Goal: Ask a question

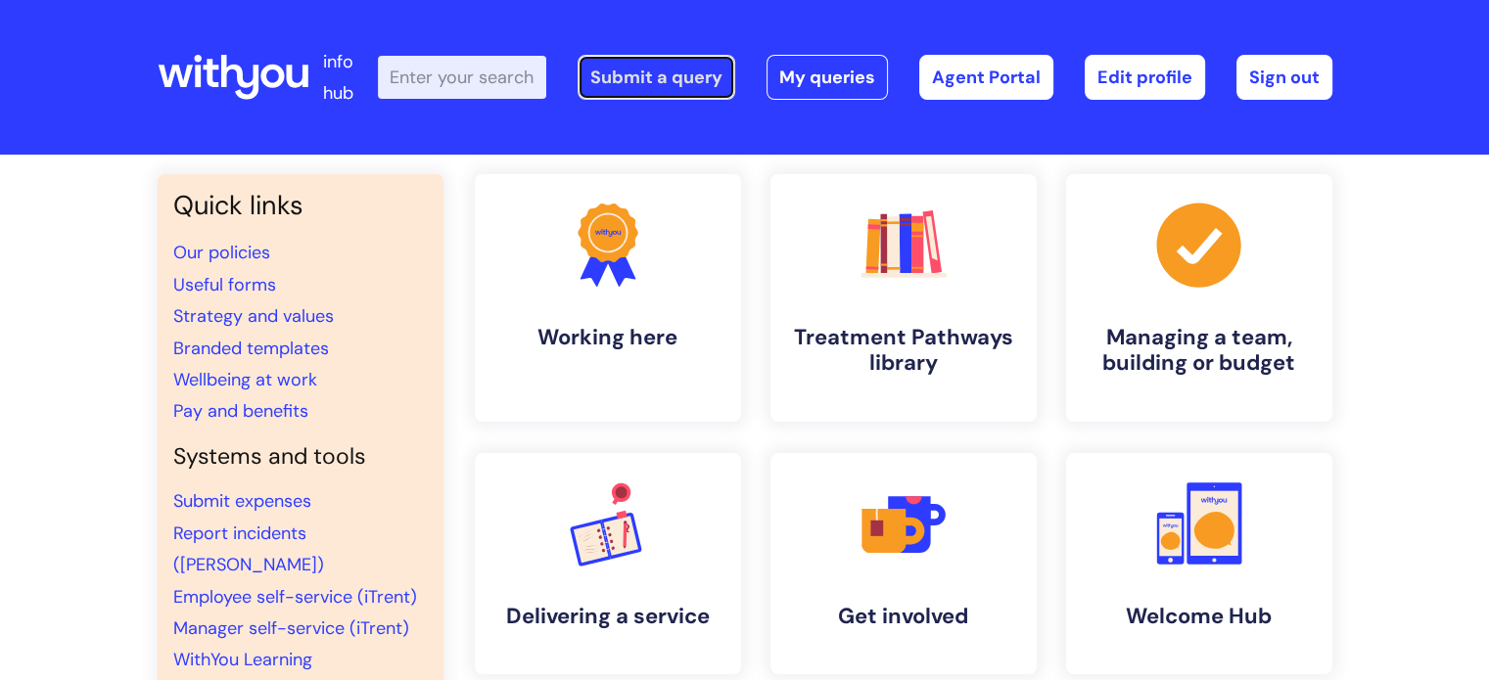
click at [669, 68] on link "Submit a query" at bounding box center [657, 77] width 158 height 45
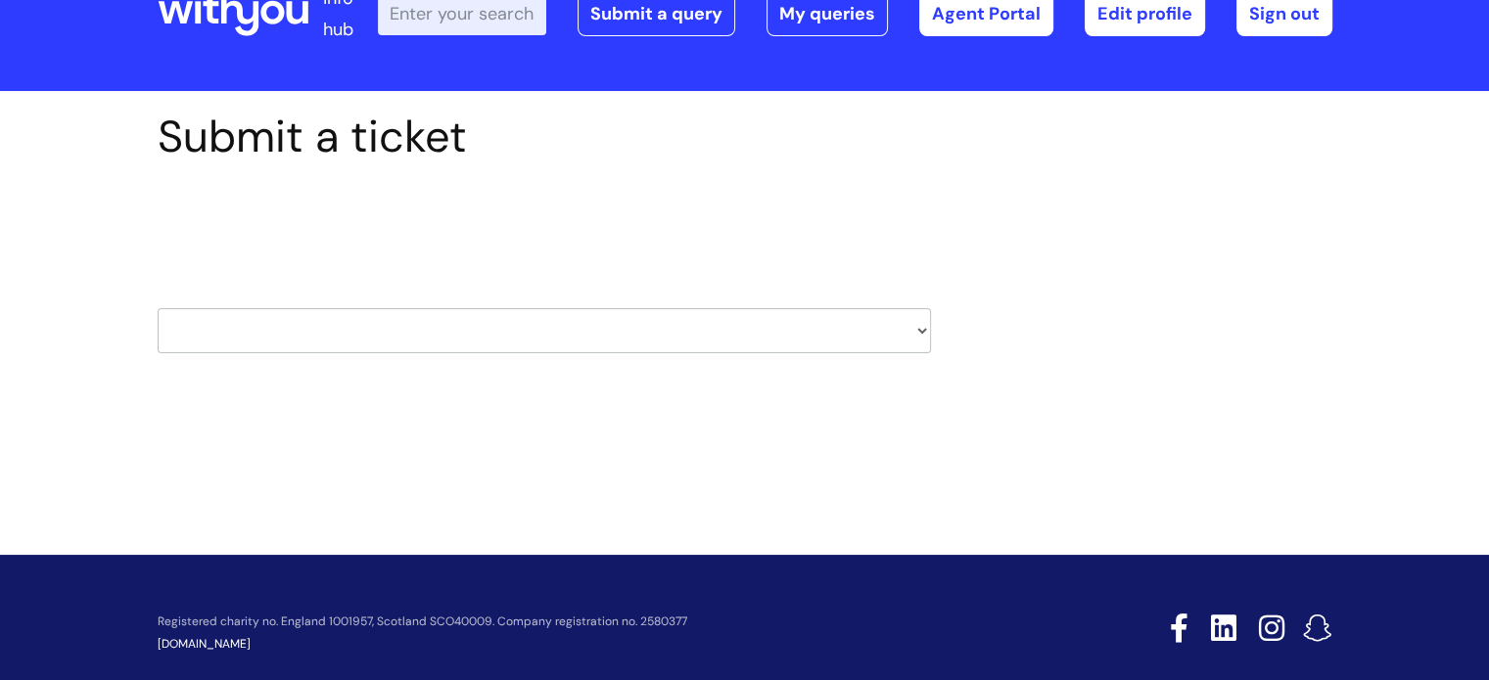
scroll to position [94, 0]
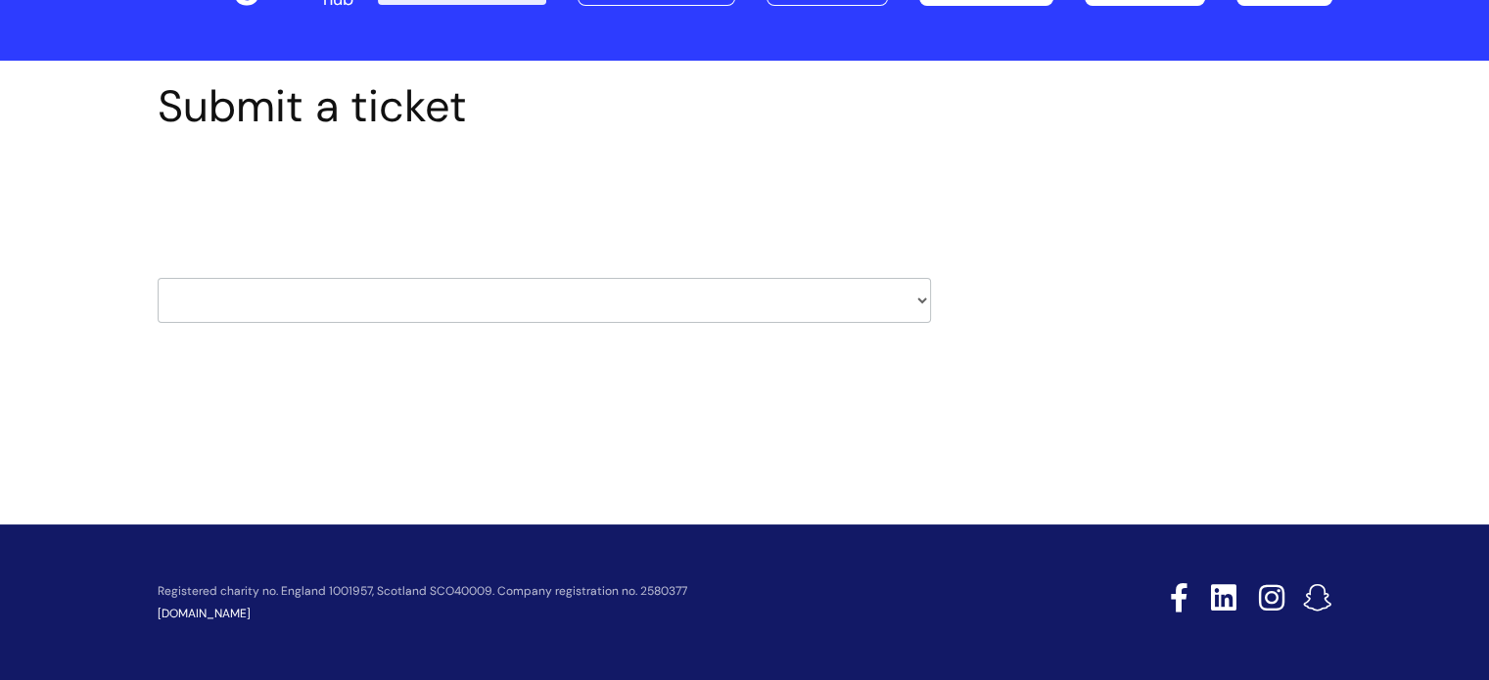
click at [386, 294] on select "HR / People IT and Support Clinical Drug Alerts Finance Accounts Data Support T…" at bounding box center [544, 300] width 773 height 45
select select "hr_/_people"
click at [158, 278] on select "HR / People IT and Support Clinical Drug Alerts Finance Accounts Data Support T…" at bounding box center [544, 300] width 773 height 45
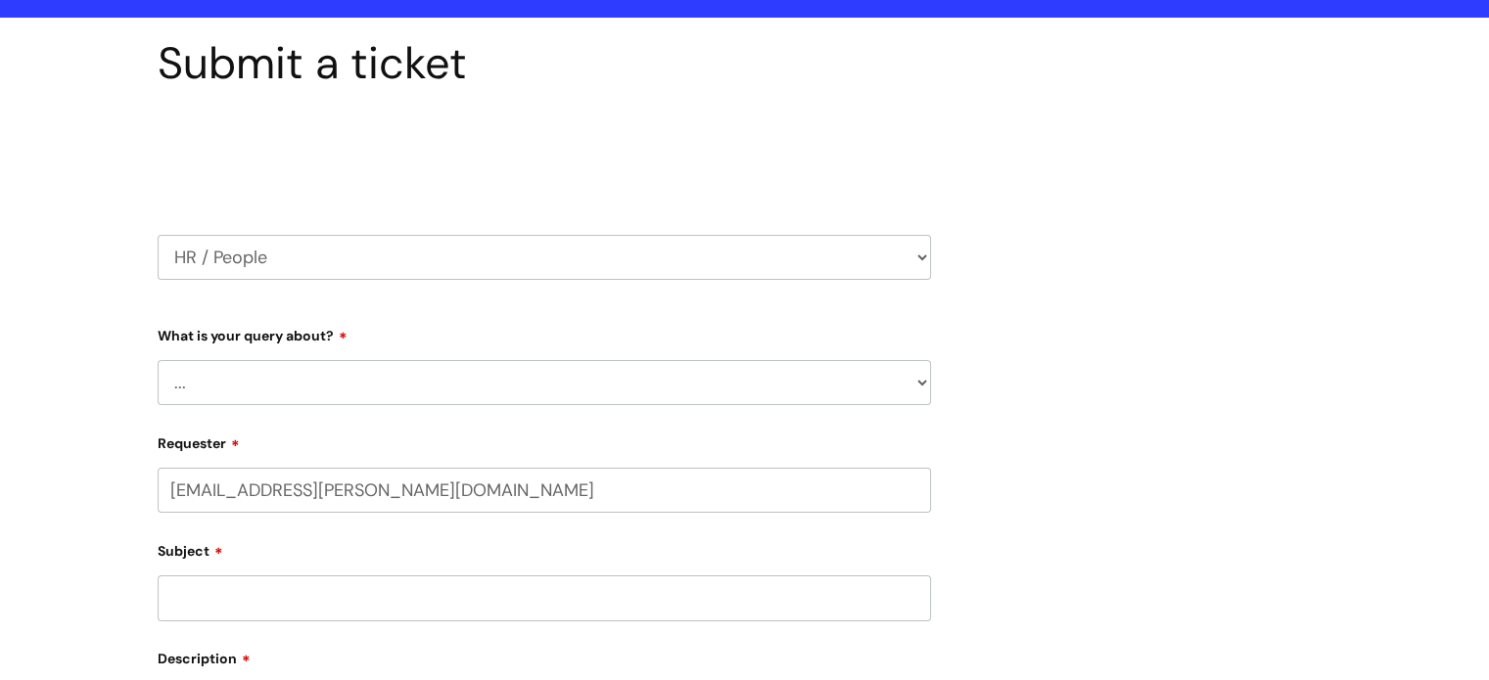
scroll to position [196, 0]
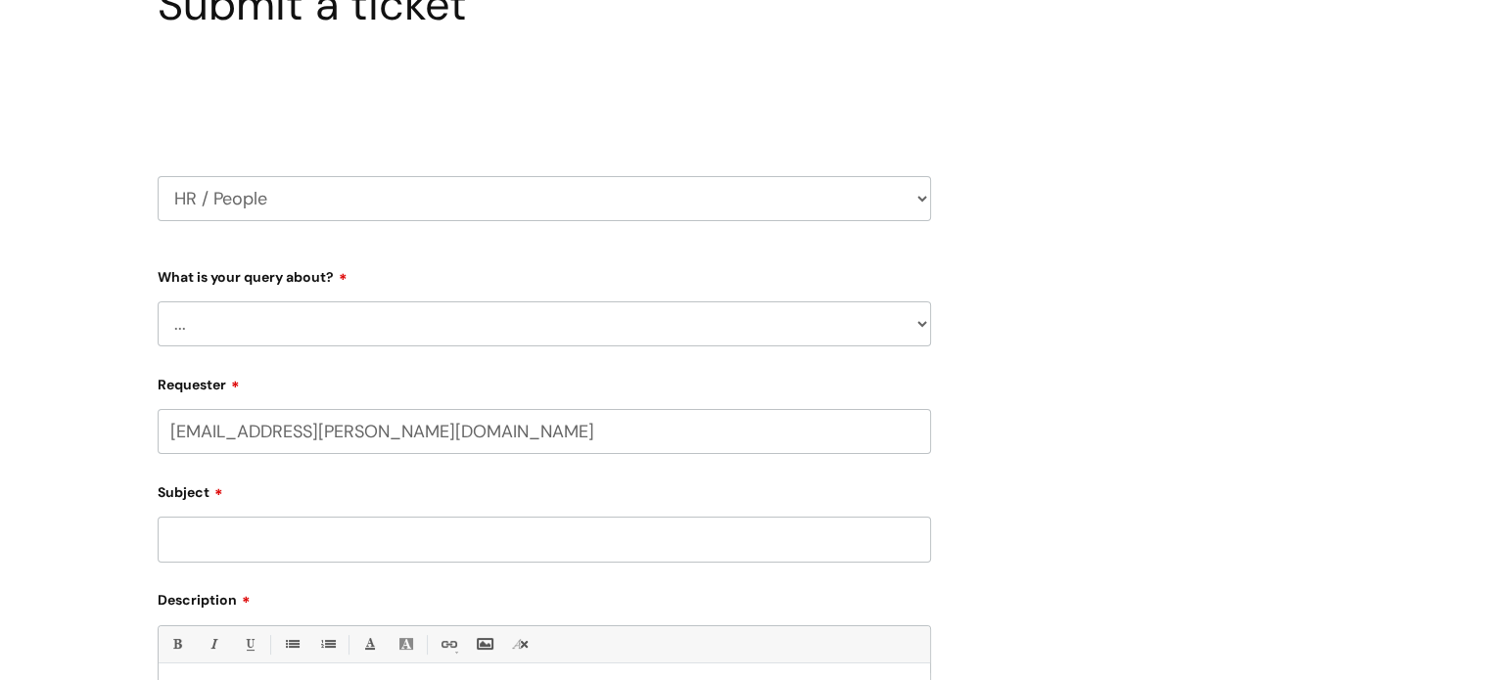
click at [347, 313] on select "... Absence Query Holiday Query Employee change request General HR Query iTrent…" at bounding box center [544, 323] width 773 height 45
click at [70, 391] on div "Submit a ticket Select issue type HR / People IT and Support Clinical Drug Aler…" at bounding box center [744, 518] width 1489 height 1119
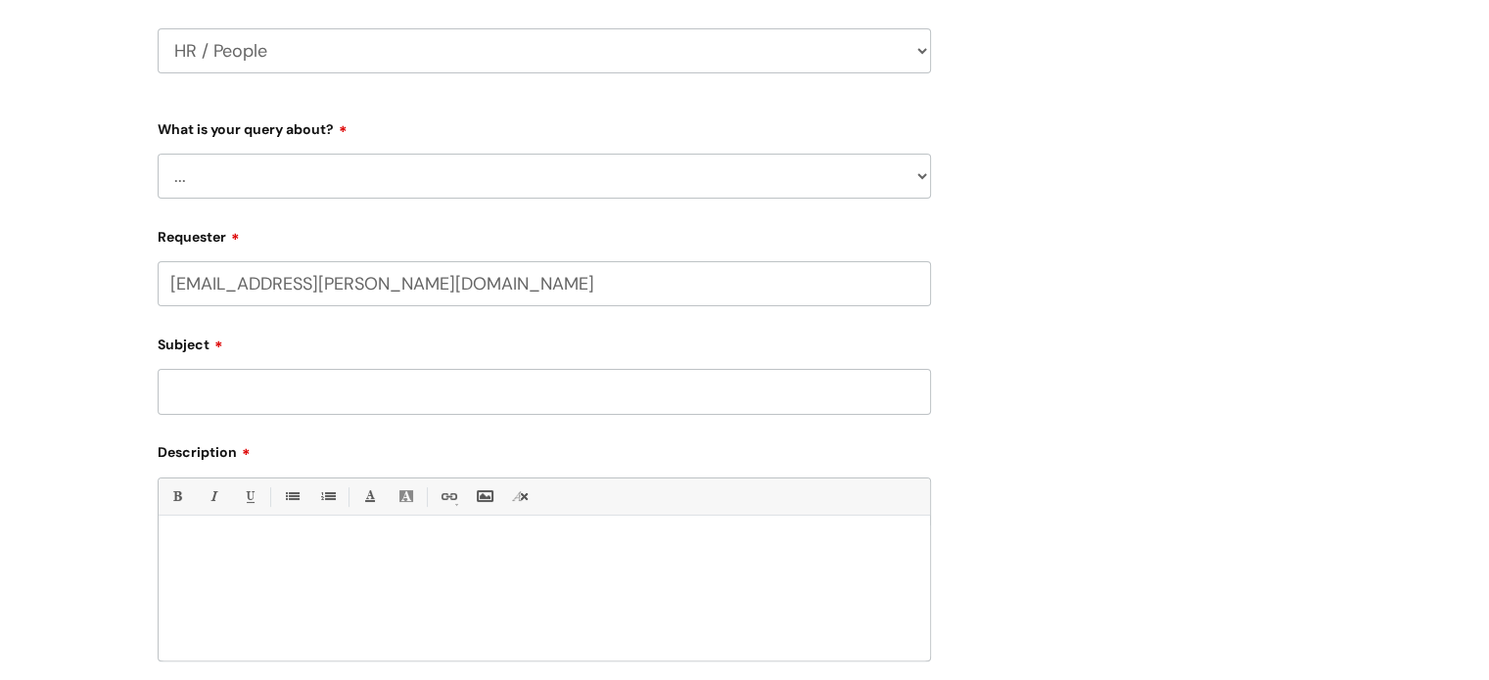
scroll to position [489, 0]
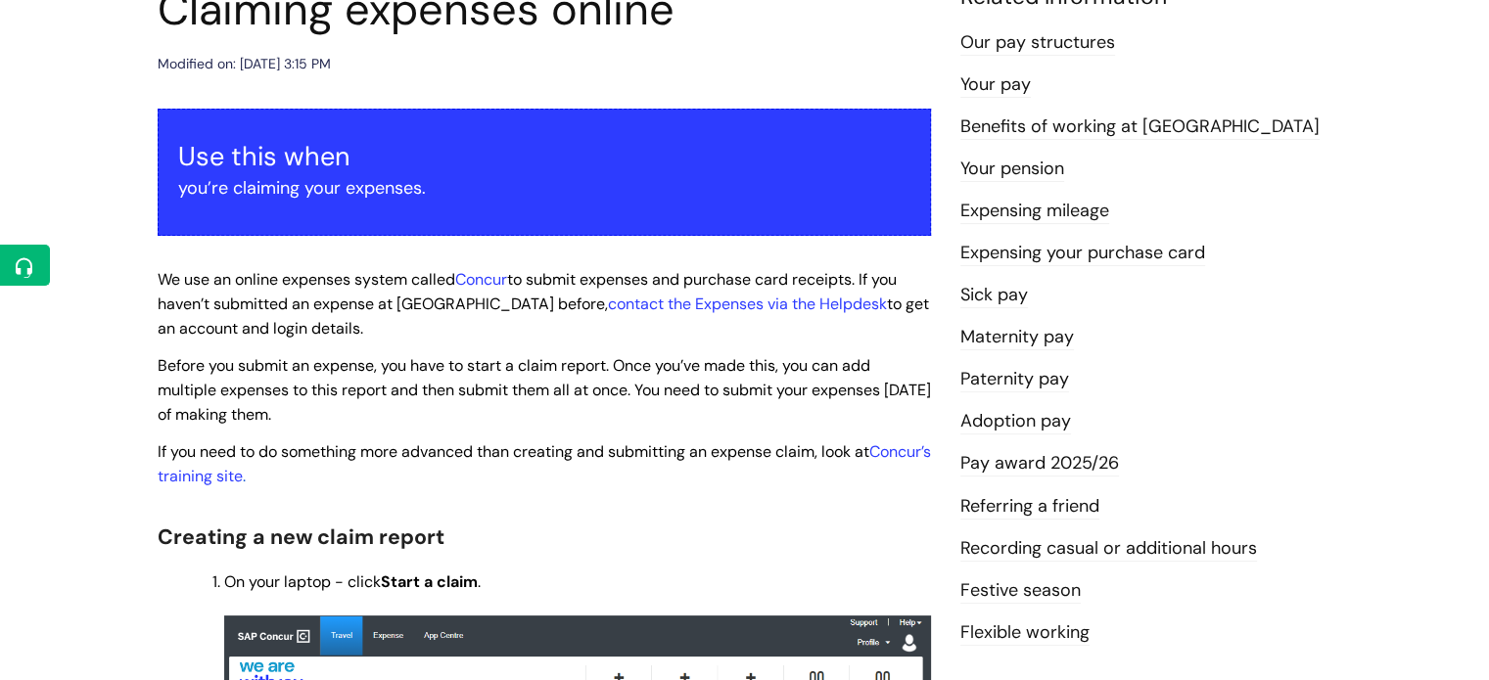
scroll to position [231, 0]
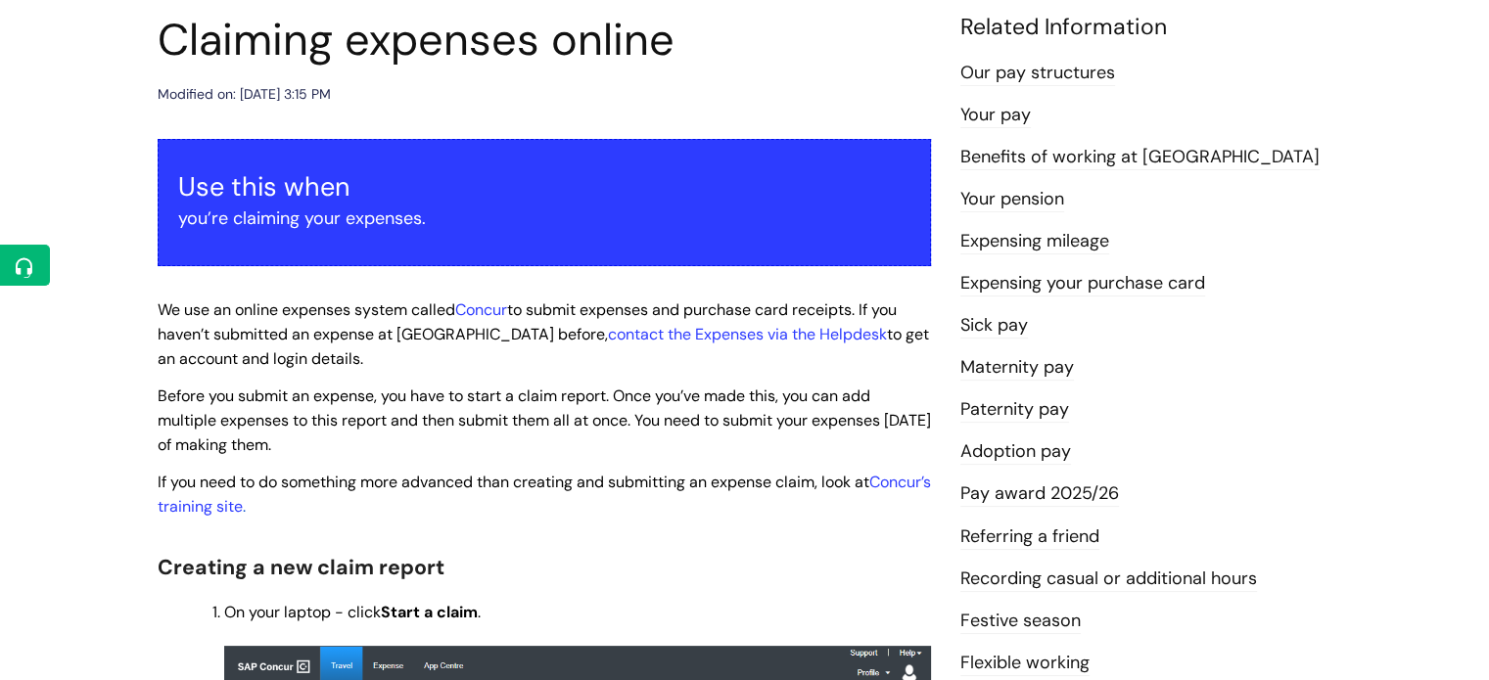
click at [1066, 156] on link "Benefits of working at [GEOGRAPHIC_DATA]" at bounding box center [1139, 157] width 359 height 25
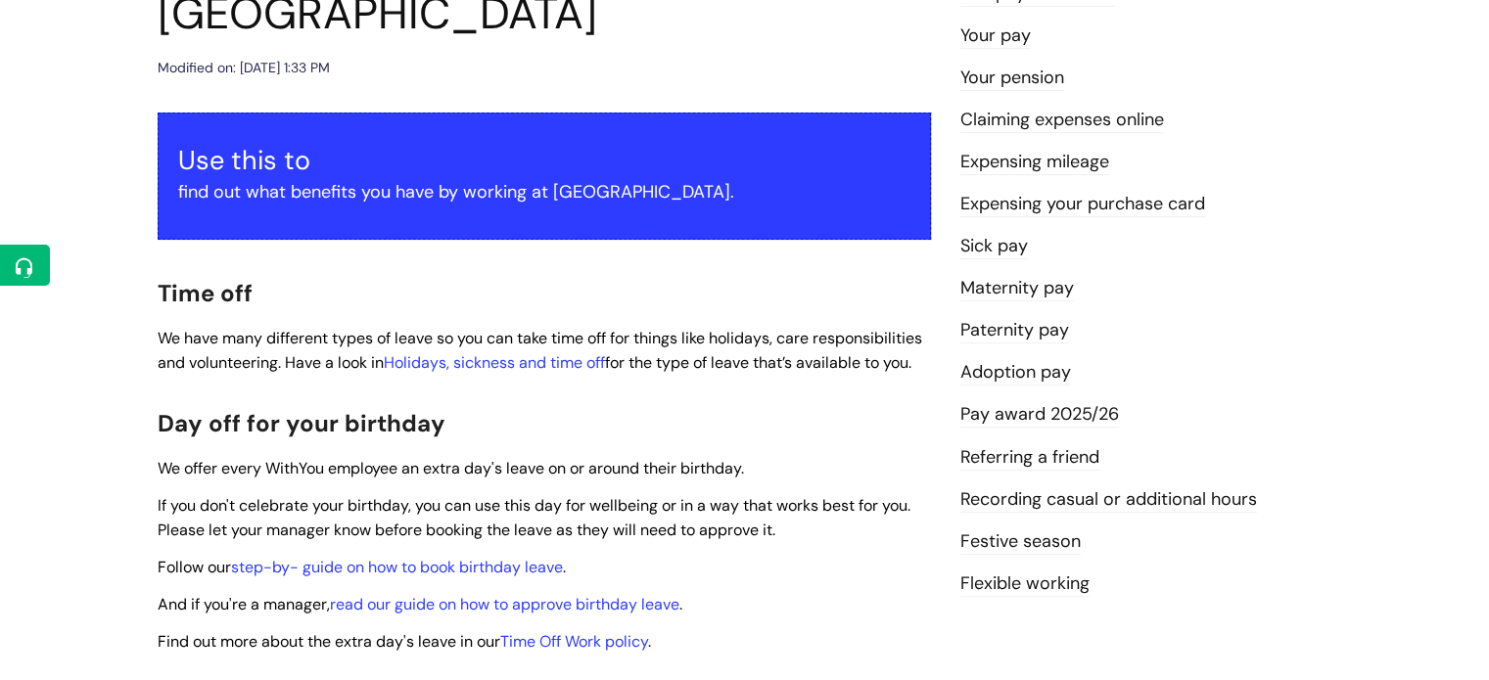
scroll to position [196, 0]
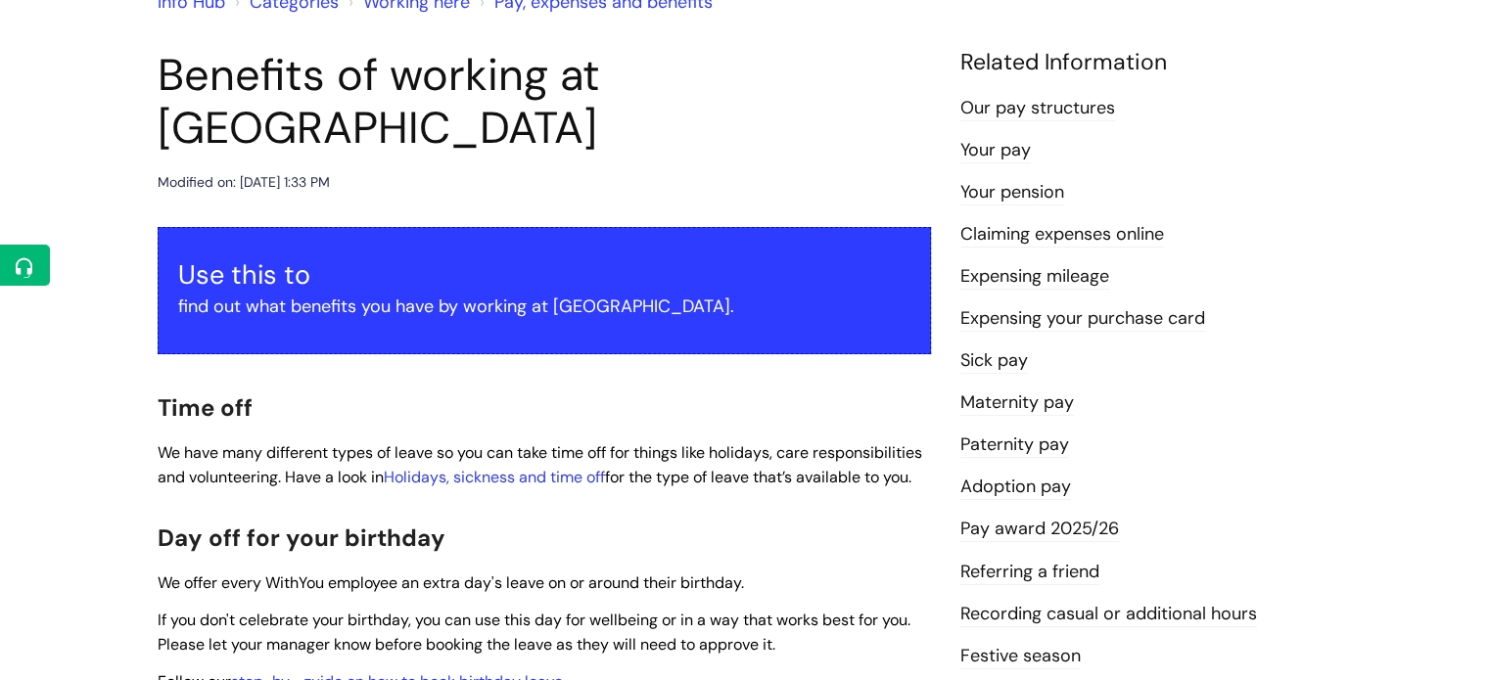
click at [1031, 239] on link "Claiming expenses online" at bounding box center [1062, 234] width 204 height 25
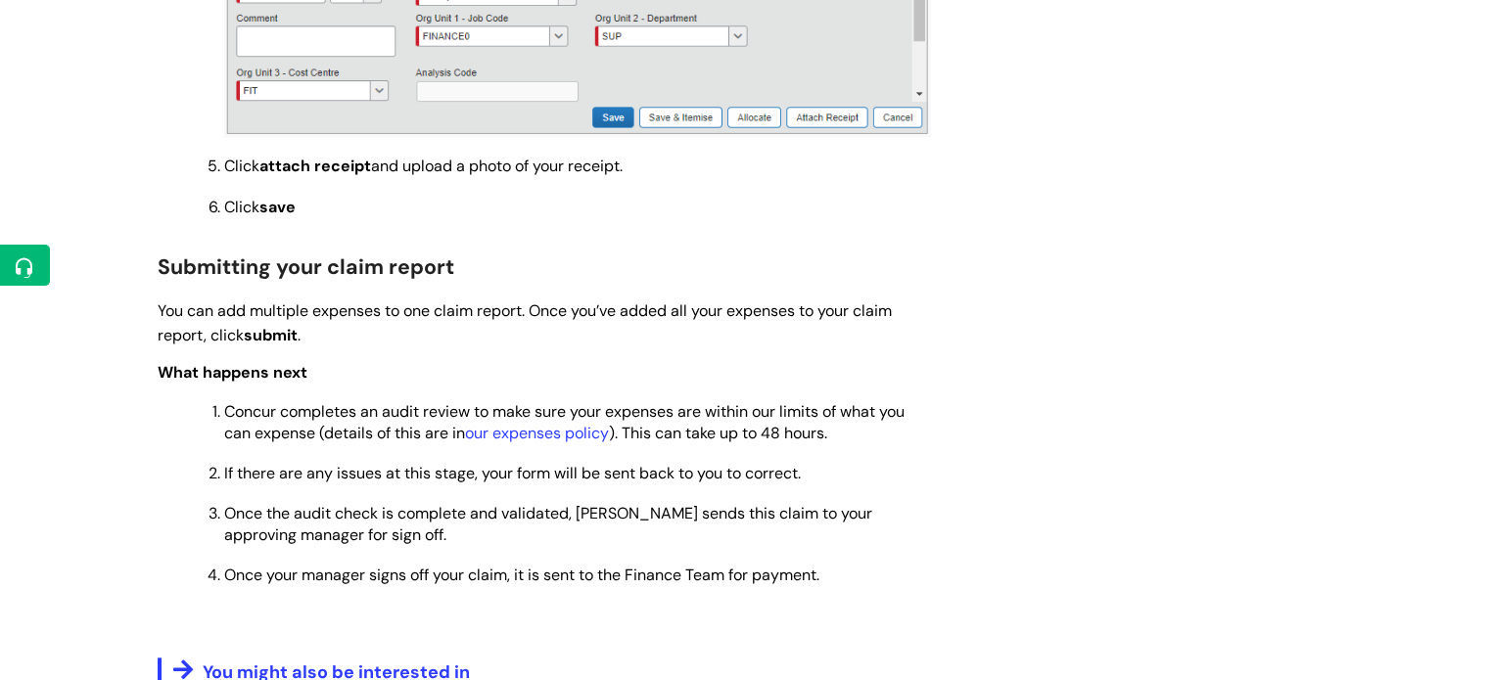
scroll to position [2056, 0]
